Goal: Transaction & Acquisition: Purchase product/service

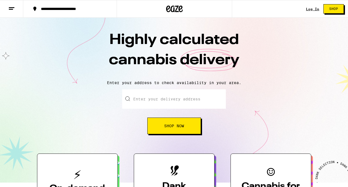
click at [308, 10] on link "Log In" at bounding box center [312, 9] width 13 height 4
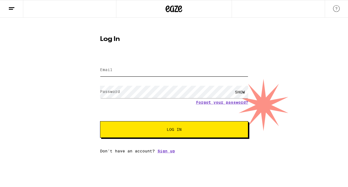
type input "[PERSON_NAME][EMAIL_ADDRESS][PERSON_NAME][DOMAIN_NAME]"
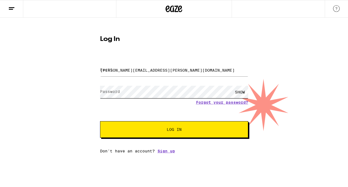
click at [174, 130] on button "Log In" at bounding box center [174, 129] width 148 height 17
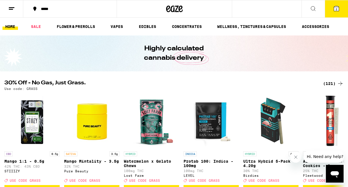
click at [44, 10] on div "*****" at bounding box center [73, 9] width 70 height 4
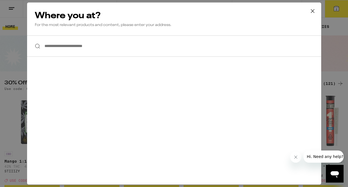
click at [87, 44] on input "**********" at bounding box center [174, 45] width 294 height 21
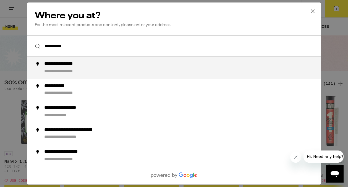
type input "**********"
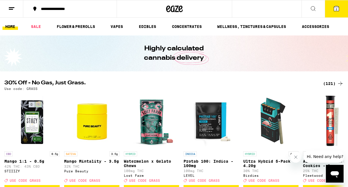
click at [336, 8] on span "2" at bounding box center [337, 8] width 2 height 3
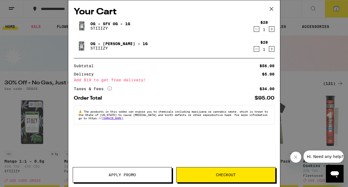
click at [228, 175] on span "Checkout" at bounding box center [226, 175] width 20 height 4
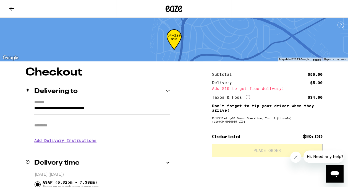
click at [101, 128] on input "Apt/Suite" at bounding box center [102, 125] width 136 height 13
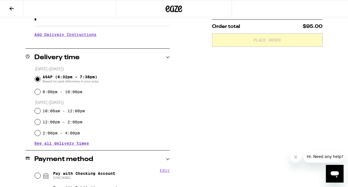
scroll to position [177, 0]
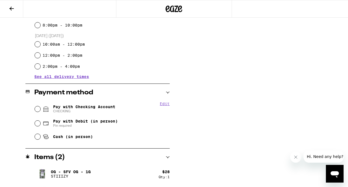
type input "*"
click at [39, 109] on input "Pay with Checking Account CHECKING" at bounding box center [38, 109] width 6 height 6
radio input "true"
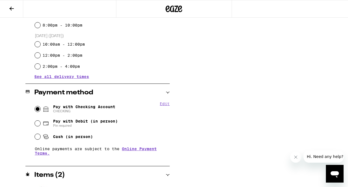
click at [167, 105] on button "Edit" at bounding box center [165, 104] width 10 height 4
click at [164, 104] on button "Done" at bounding box center [165, 104] width 10 height 4
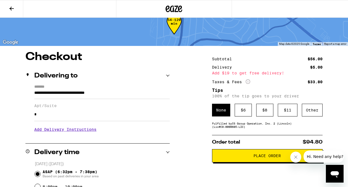
scroll to position [15, 0]
click at [269, 113] on div "$ 8" at bounding box center [264, 110] width 17 height 13
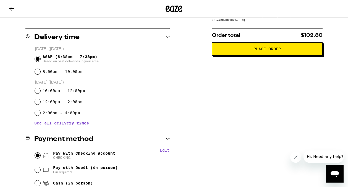
scroll to position [130, 0]
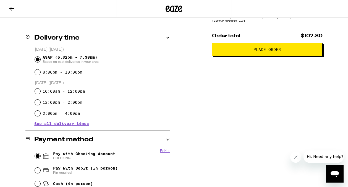
click at [262, 51] on span "Place Order" at bounding box center [267, 50] width 27 height 4
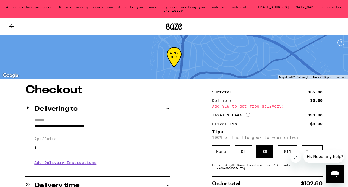
scroll to position [0, 0]
